Goal: Task Accomplishment & Management: Manage account settings

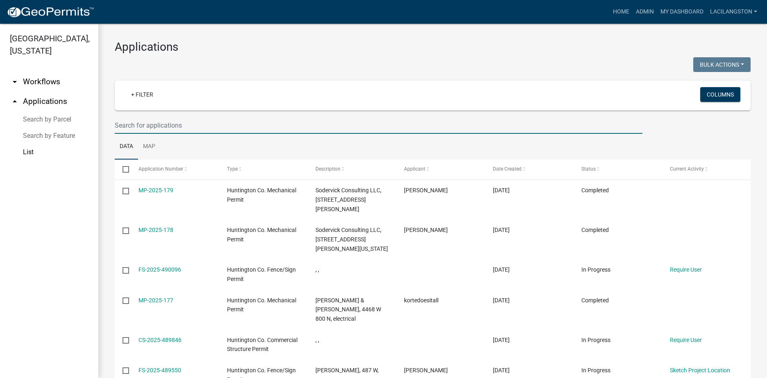
click at [177, 123] on input "text" at bounding box center [379, 125] width 528 height 17
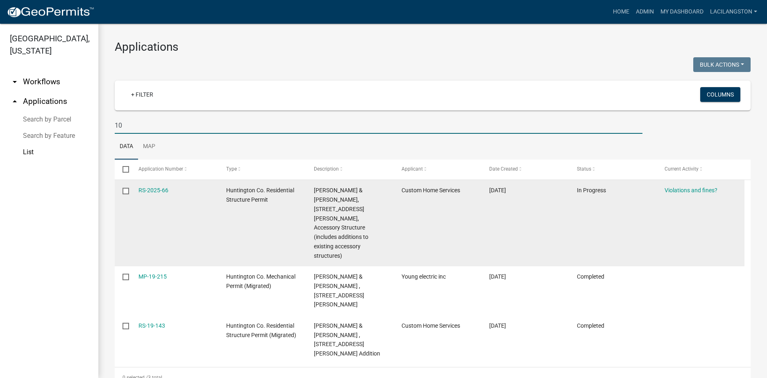
type input "1"
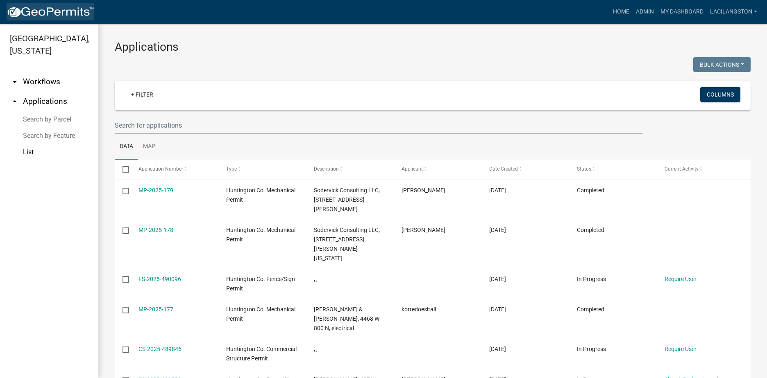
click at [60, 9] on img at bounding box center [51, 12] width 88 height 12
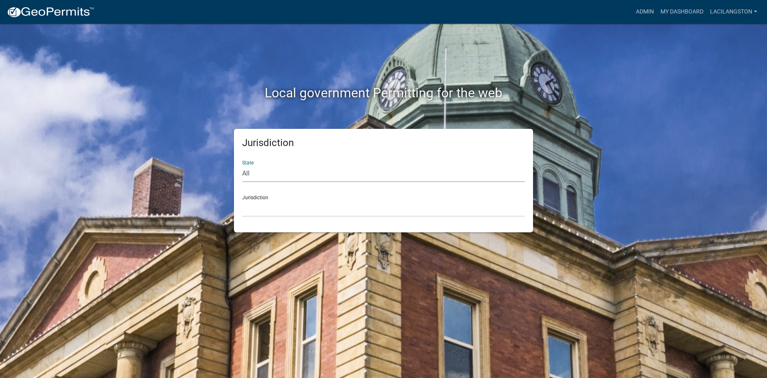
click at [254, 176] on select "All Colorado Georgia Indiana Iowa Kansas Minnesota Ohio South Carolina Wisconsin" at bounding box center [383, 173] width 283 height 17
select select "Indiana"
click at [242, 165] on select "All Colorado Georgia Indiana Iowa Kansas Minnesota Ohio South Carolina Wisconsin" at bounding box center [383, 173] width 283 height 17
click at [273, 208] on select "City of Charlestown, Indiana City of Jeffersonville, Indiana City of Logansport…" at bounding box center [383, 208] width 283 height 17
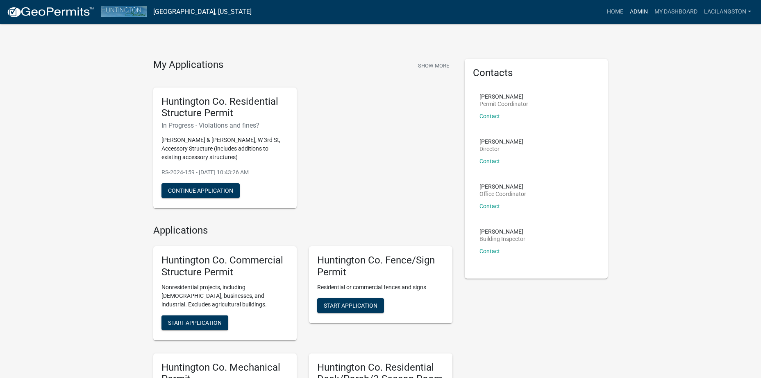
click at [640, 14] on link "Admin" at bounding box center [638, 12] width 25 height 16
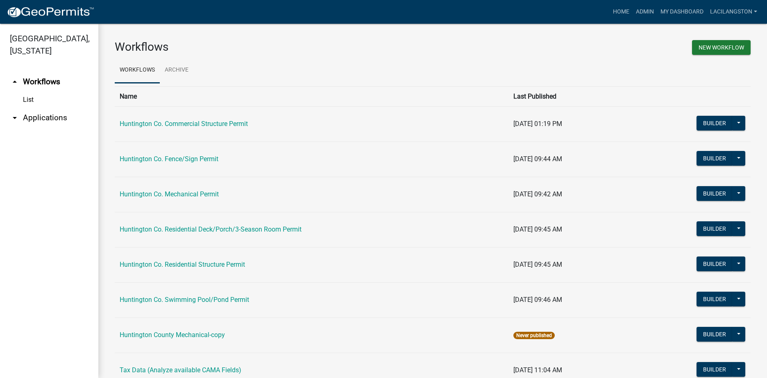
click at [52, 115] on link "arrow_drop_down Applications" at bounding box center [49, 118] width 98 height 20
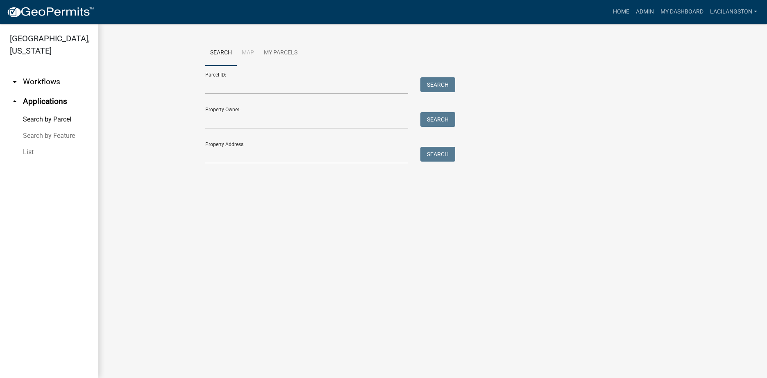
click at [32, 154] on link "List" at bounding box center [49, 152] width 98 height 16
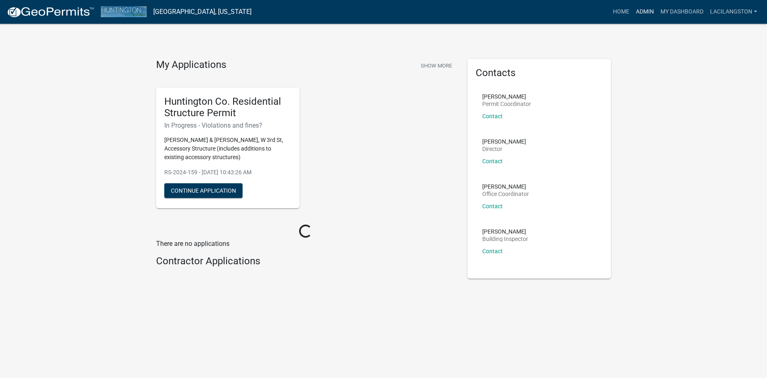
drag, startPoint x: 641, startPoint y: 9, endPoint x: 637, endPoint y: 12, distance: 4.9
click at [641, 9] on link "Admin" at bounding box center [644, 12] width 25 height 16
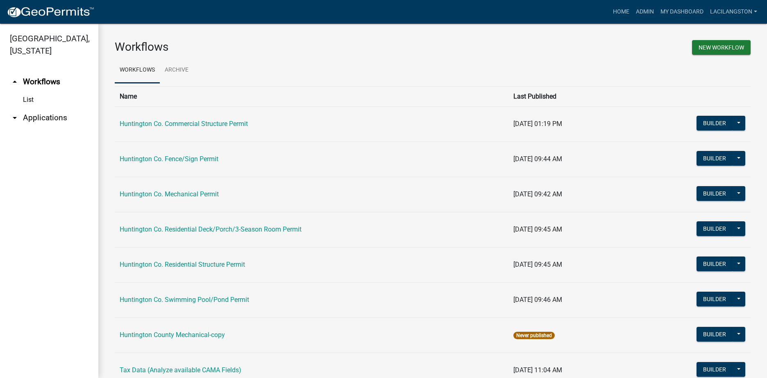
click at [60, 115] on link "arrow_drop_down Applications" at bounding box center [49, 118] width 98 height 20
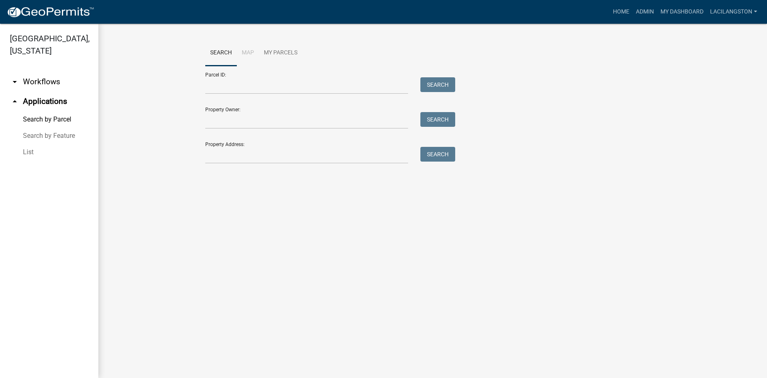
click at [28, 147] on link "List" at bounding box center [49, 152] width 98 height 16
